Goal: Transaction & Acquisition: Purchase product/service

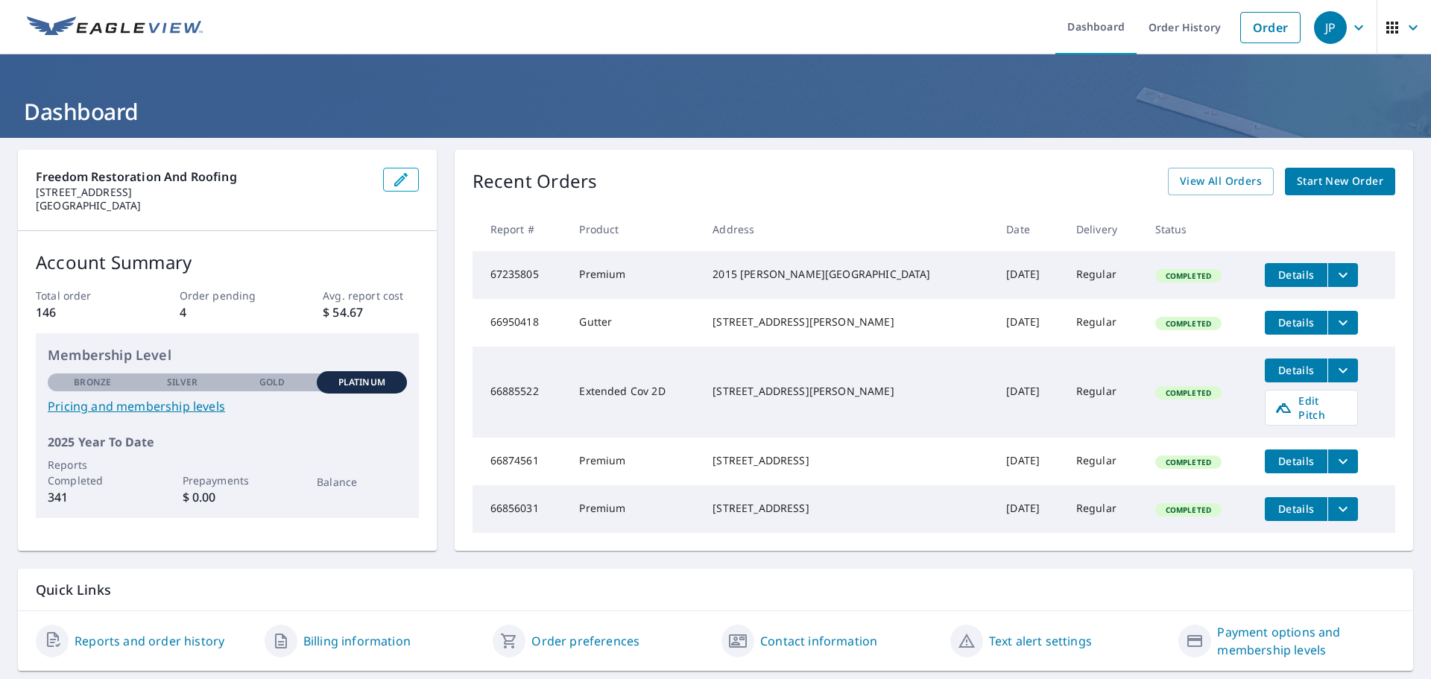
click at [1310, 185] on span "Start New Order" at bounding box center [1340, 181] width 86 height 19
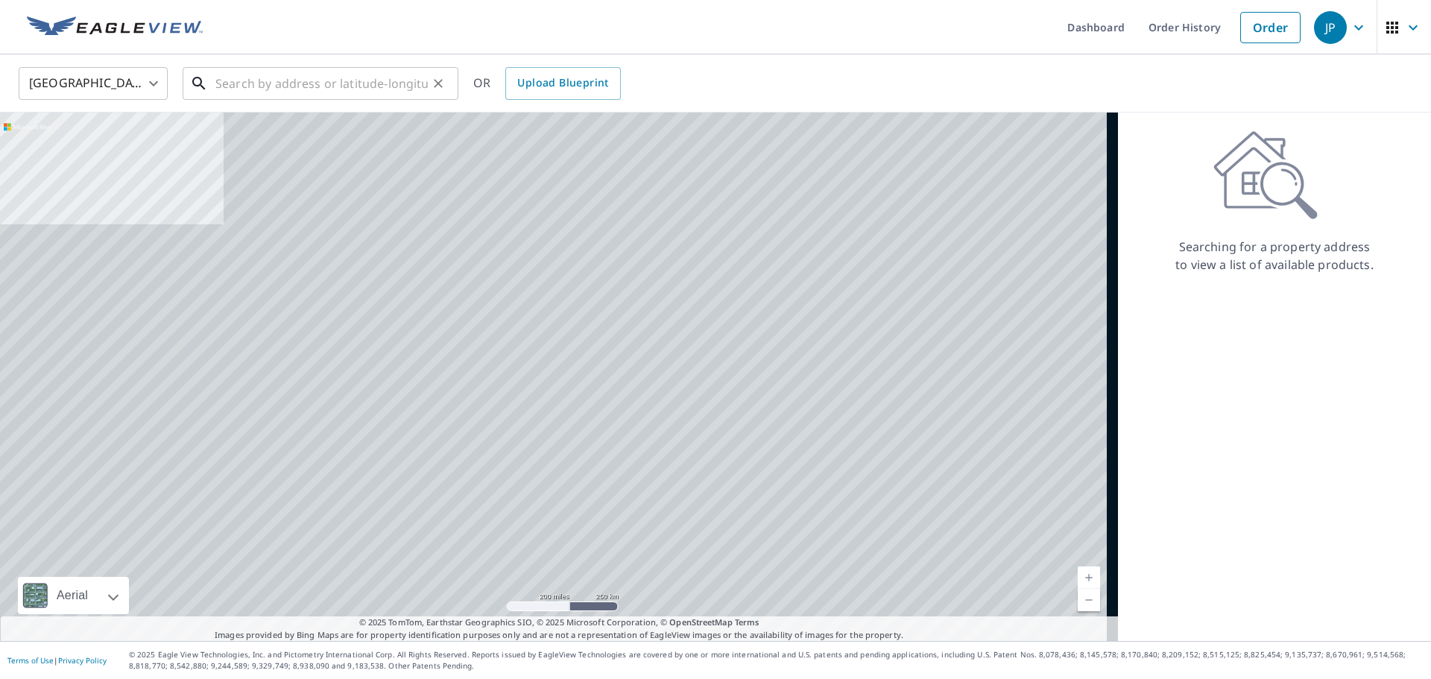
click at [287, 82] on input "text" at bounding box center [321, 84] width 212 height 42
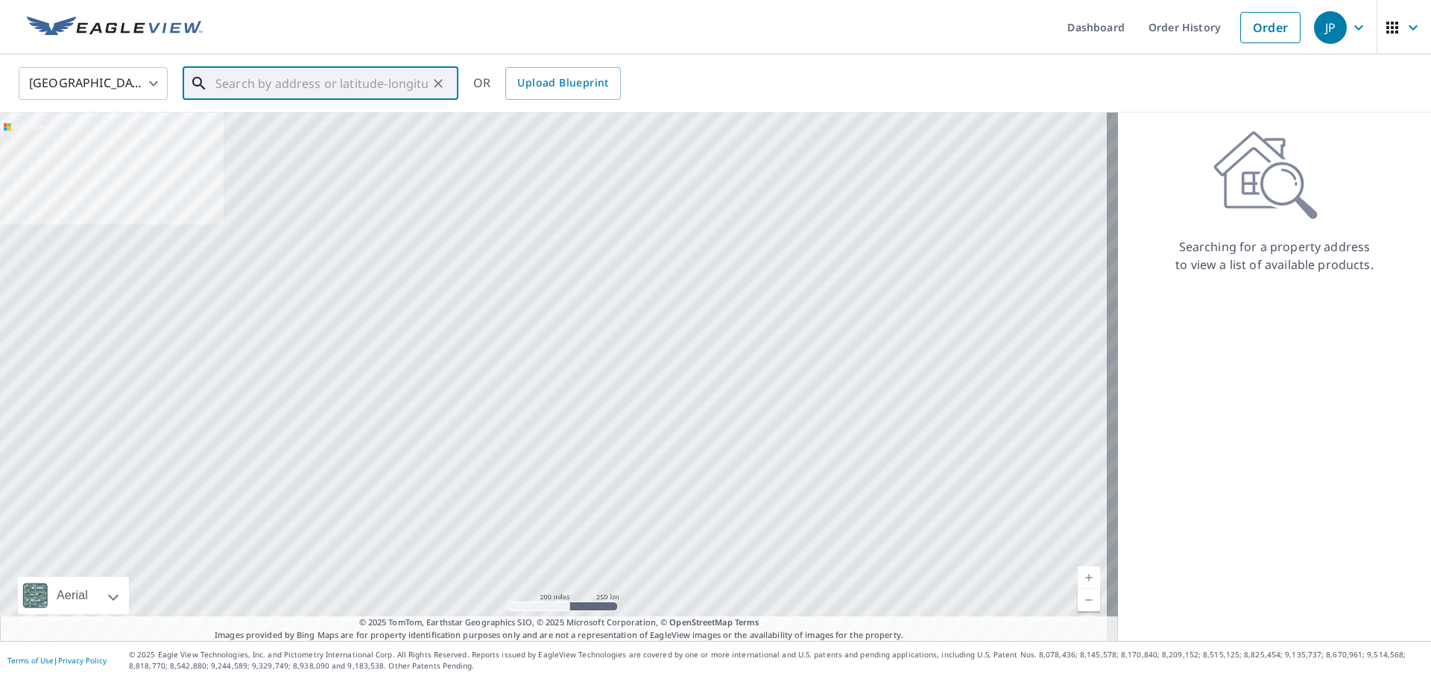
paste input "[STREET_ADDRESS][PERSON_NAME][PERSON_NAME]"
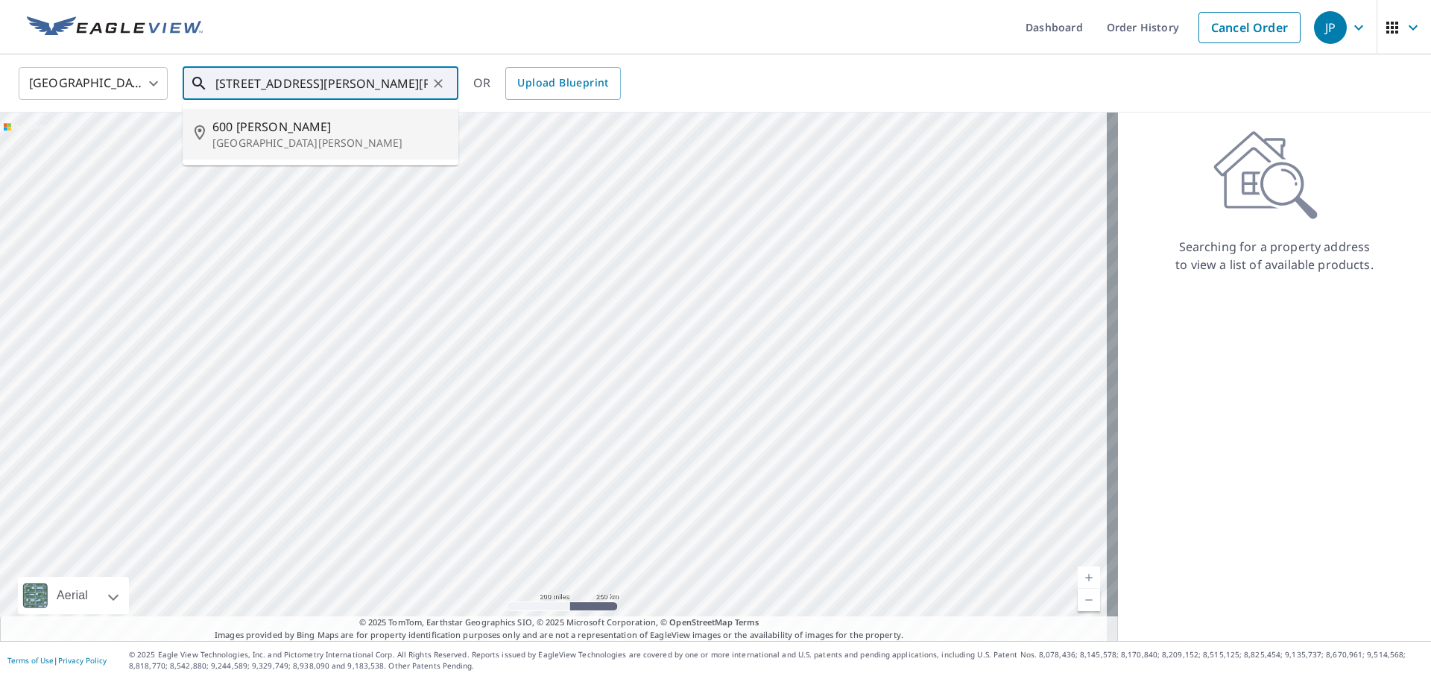
click at [296, 138] on p "[GEOGRAPHIC_DATA][PERSON_NAME]" at bounding box center [329, 143] width 234 height 15
type input "[STREET_ADDRESS][PERSON_NAME][PERSON_NAME]"
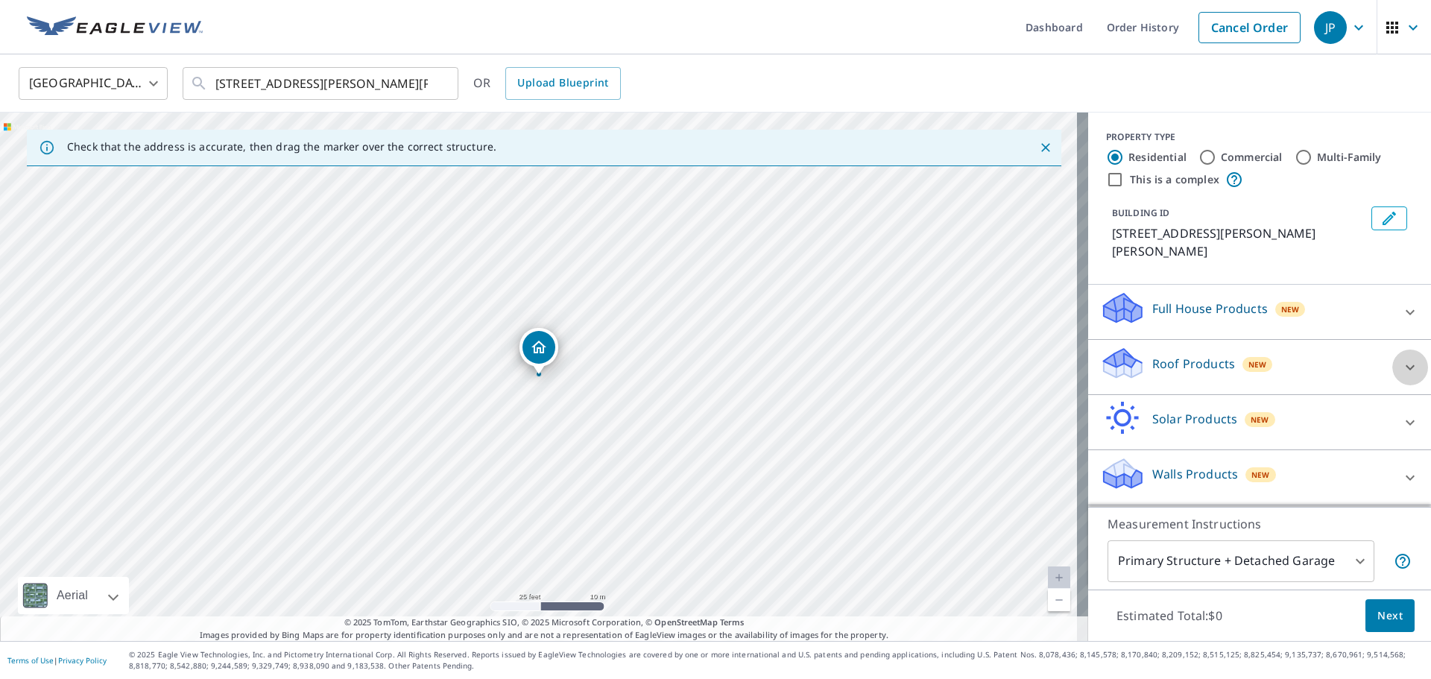
click at [1403, 359] on icon at bounding box center [1410, 368] width 18 height 18
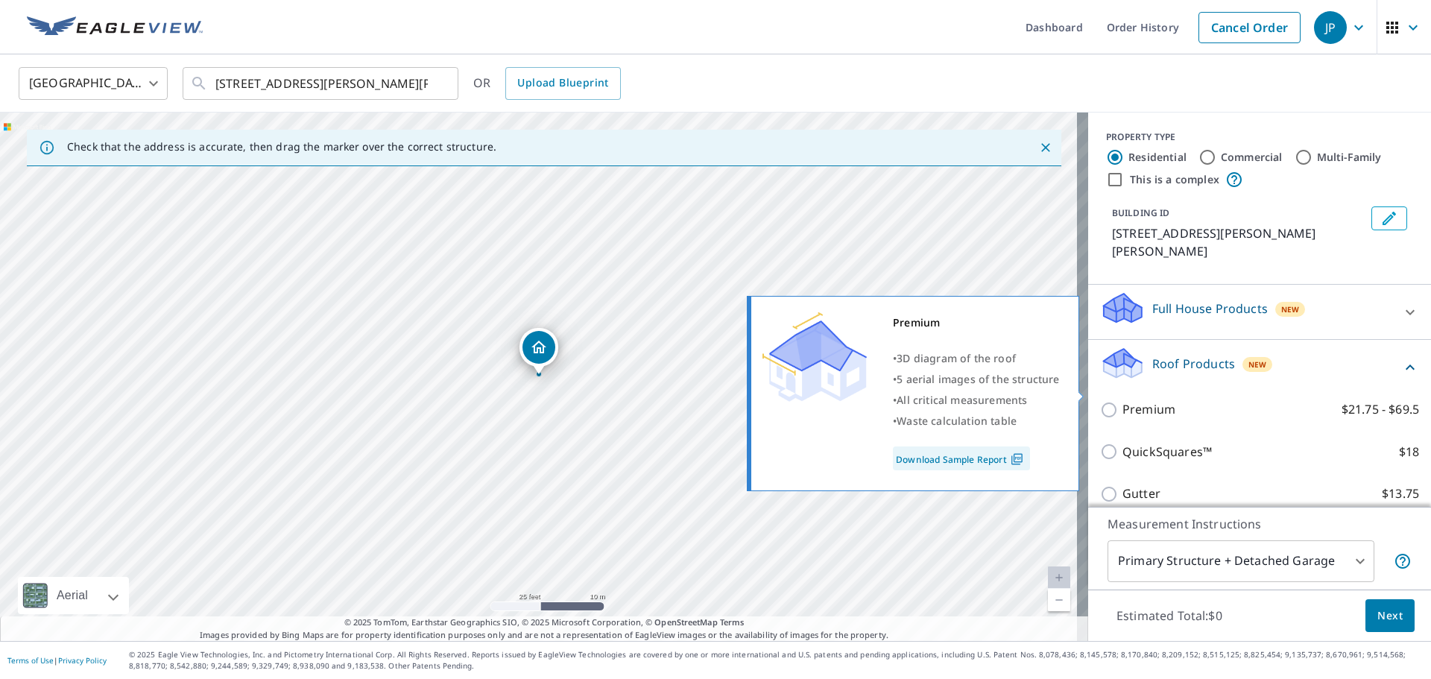
click at [1142, 400] on p "Premium" at bounding box center [1149, 409] width 53 height 19
click at [1123, 401] on input "Premium $21.75 - $69.5" at bounding box center [1111, 410] width 22 height 18
checkbox input "true"
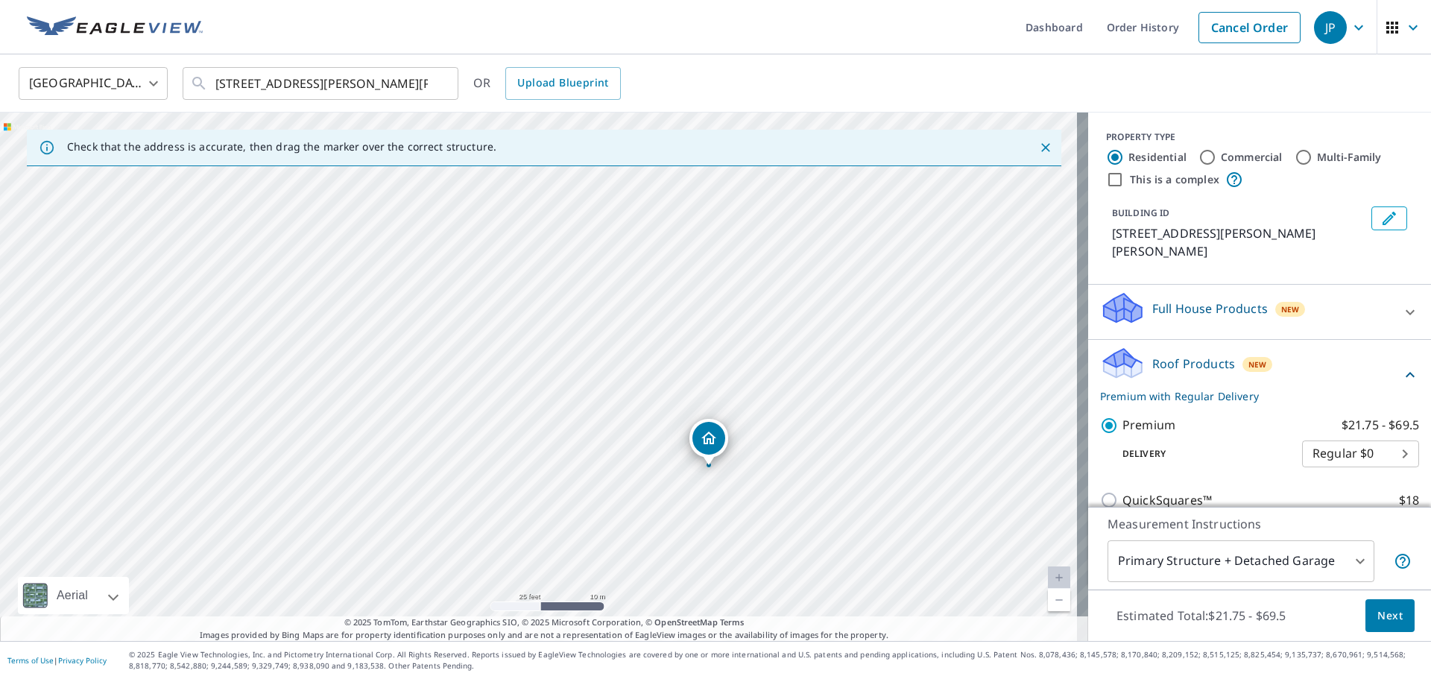
drag, startPoint x: 625, startPoint y: 264, endPoint x: 795, endPoint y: 354, distance: 192.4
click at [795, 354] on div "[STREET_ADDRESS][PERSON_NAME][PERSON_NAME]" at bounding box center [544, 377] width 1088 height 528
click at [1383, 610] on span "Next" at bounding box center [1389, 616] width 25 height 19
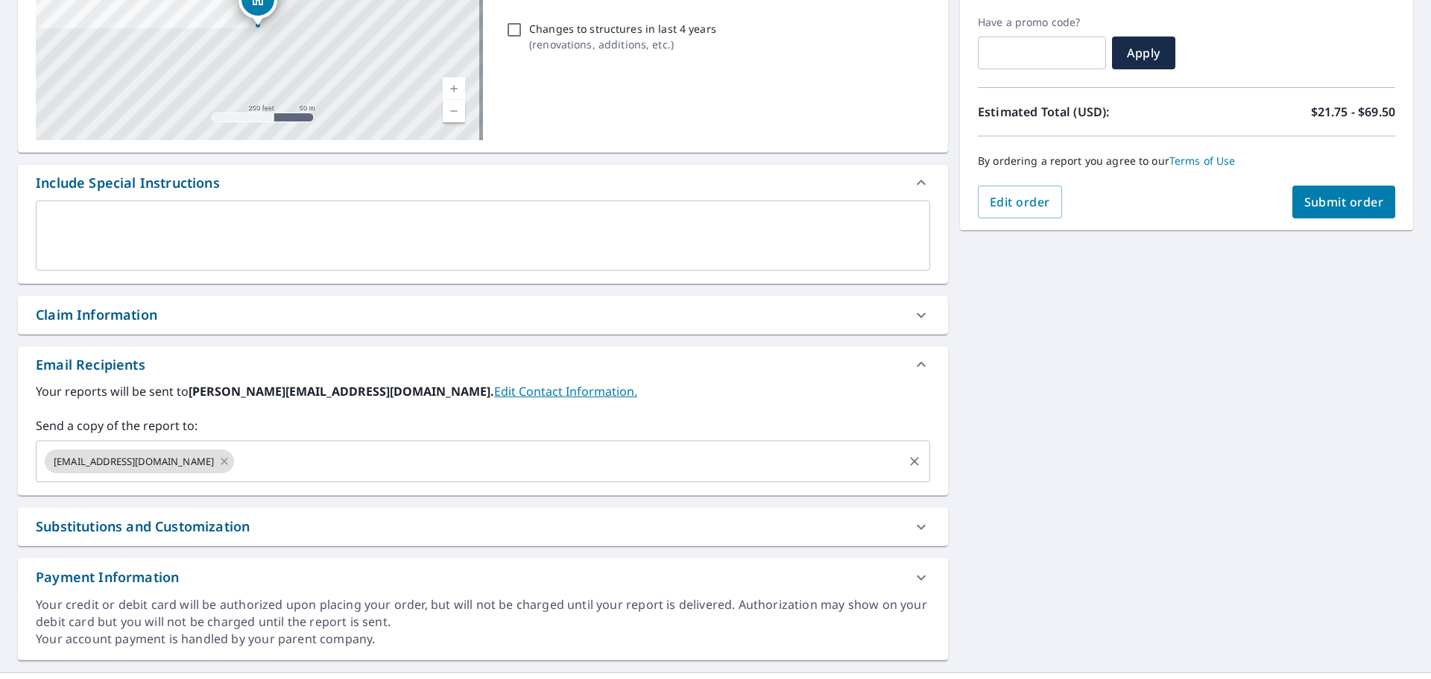
scroll to position [277, 0]
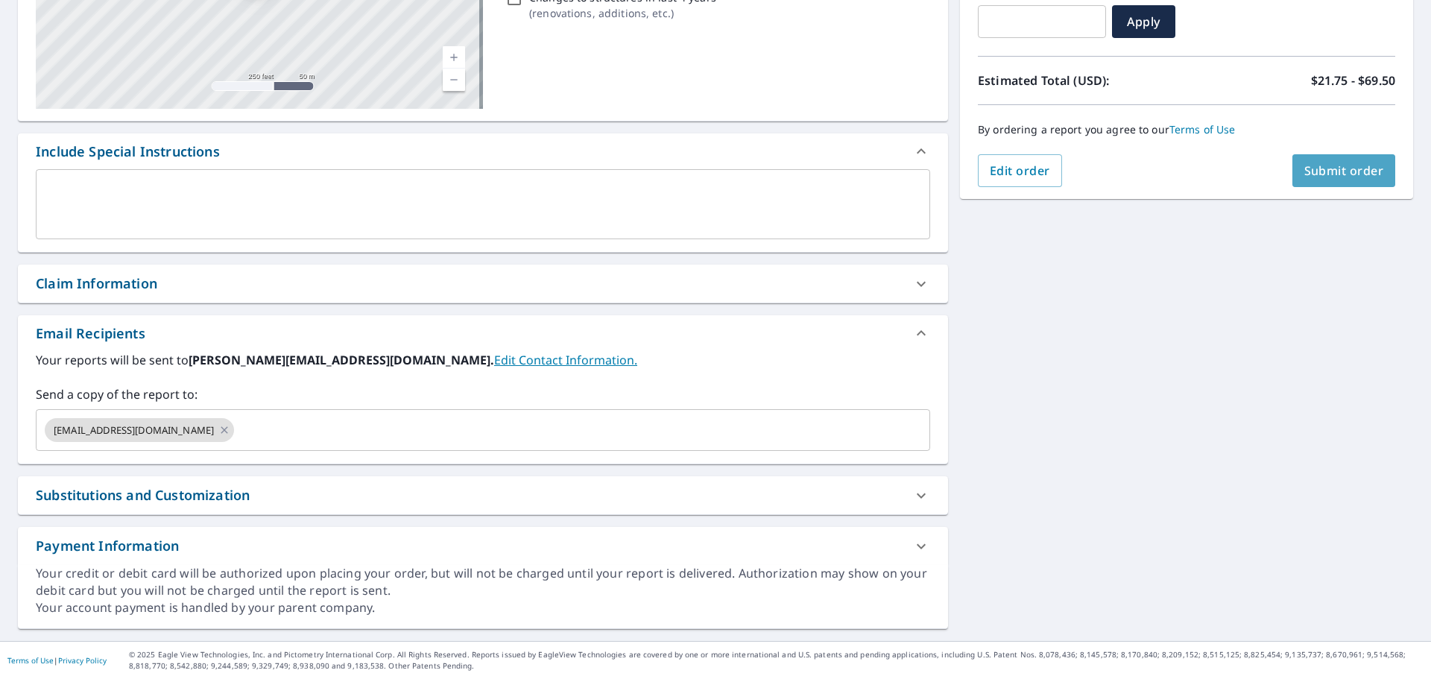
click at [1304, 164] on span "Submit order" at bounding box center [1344, 170] width 80 height 16
checkbox input "true"
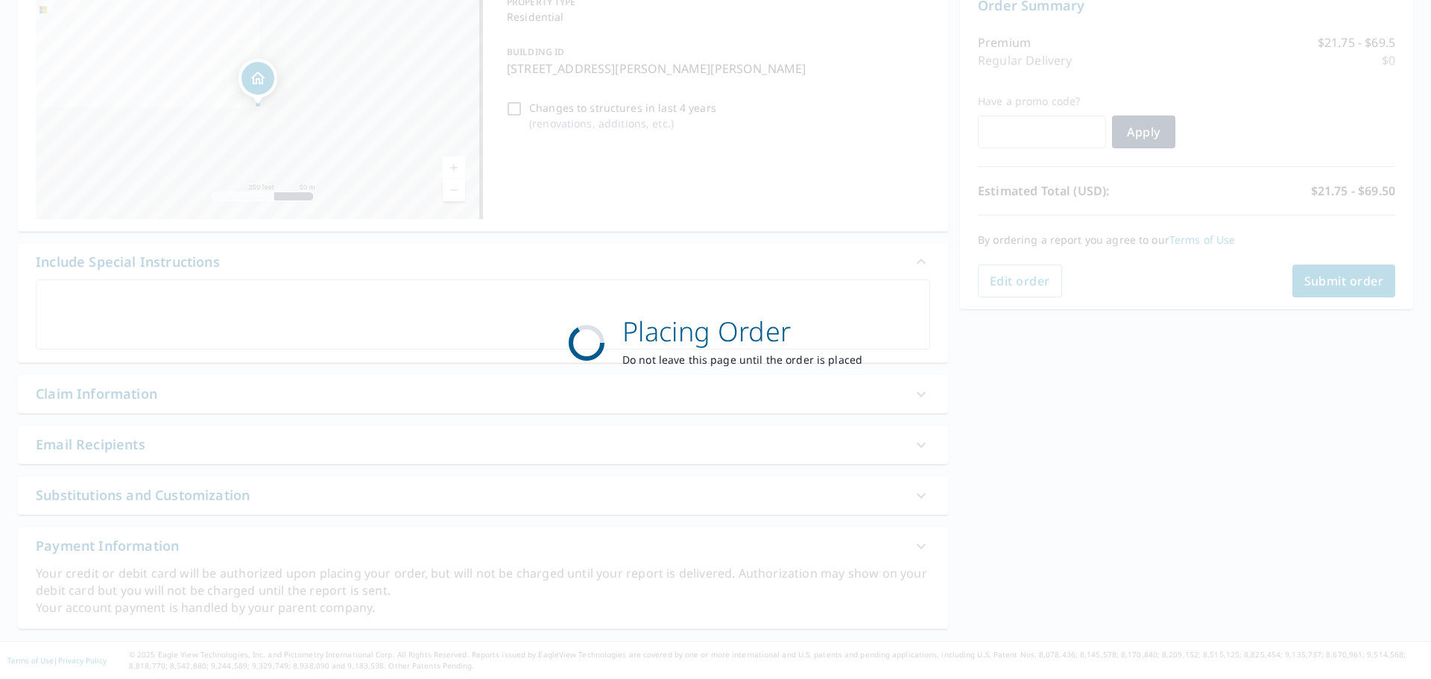
scroll to position [166, 0]
